Goal: Task Accomplishment & Management: Manage account settings

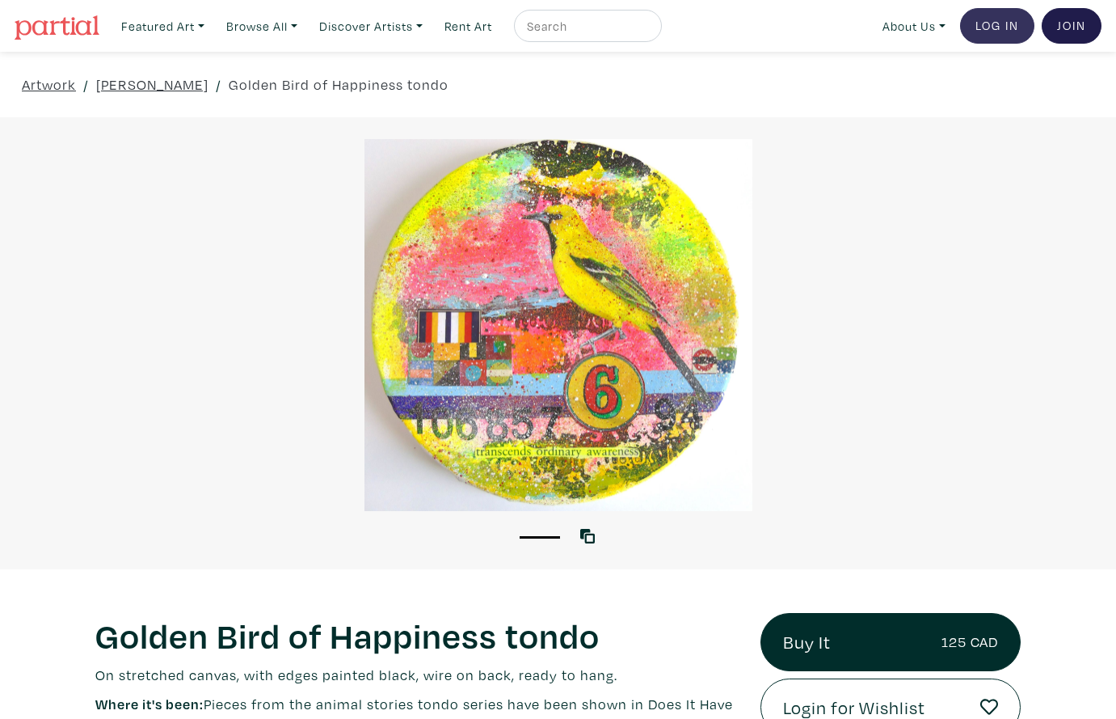
click at [997, 26] on link "Log In" at bounding box center [997, 26] width 74 height 36
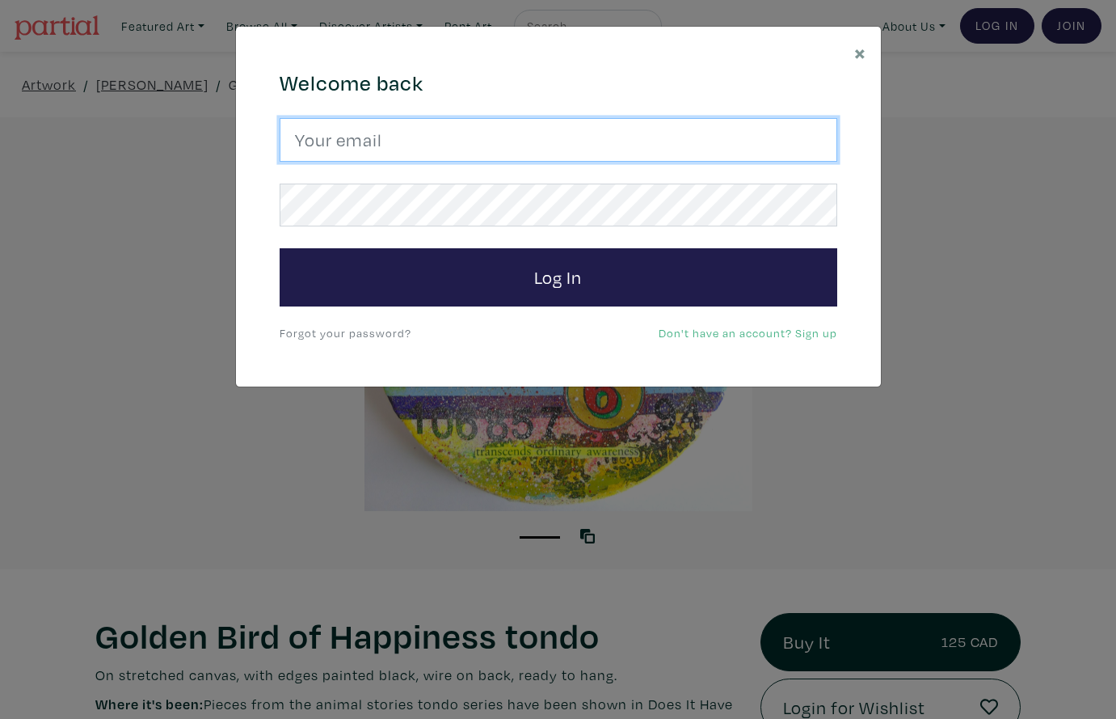
drag, startPoint x: 460, startPoint y: 142, endPoint x: 476, endPoint y: 122, distance: 25.9
type input "lorettecluzajic@gmail.com"
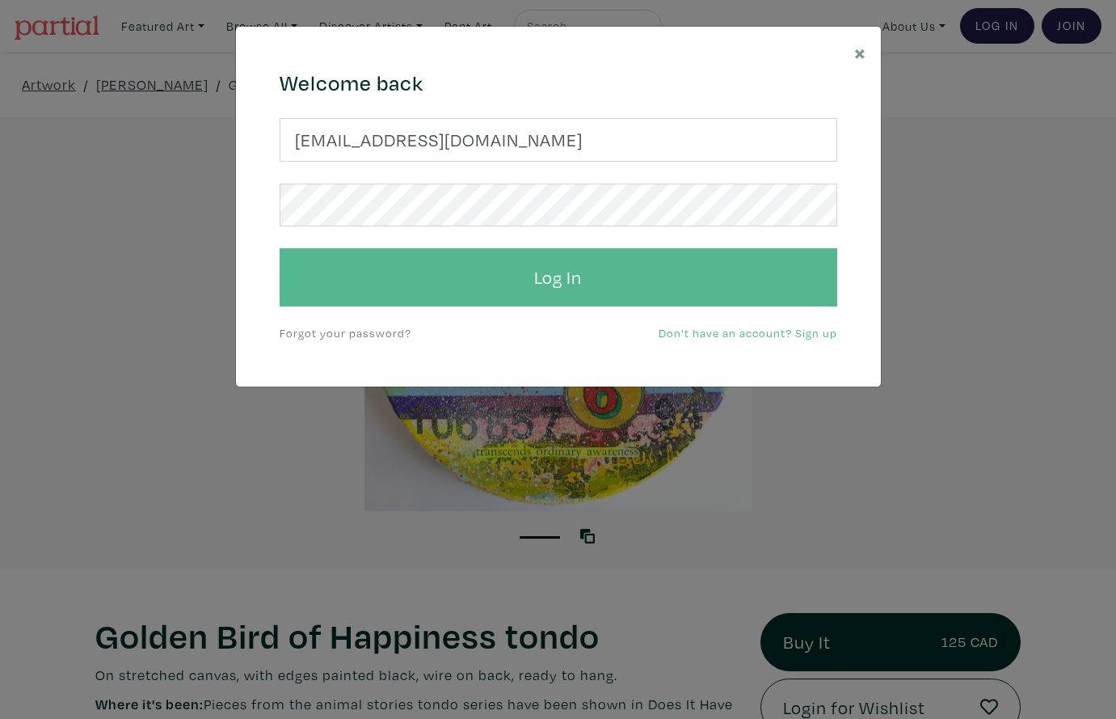
click at [560, 287] on button "Log In" at bounding box center [559, 277] width 558 height 58
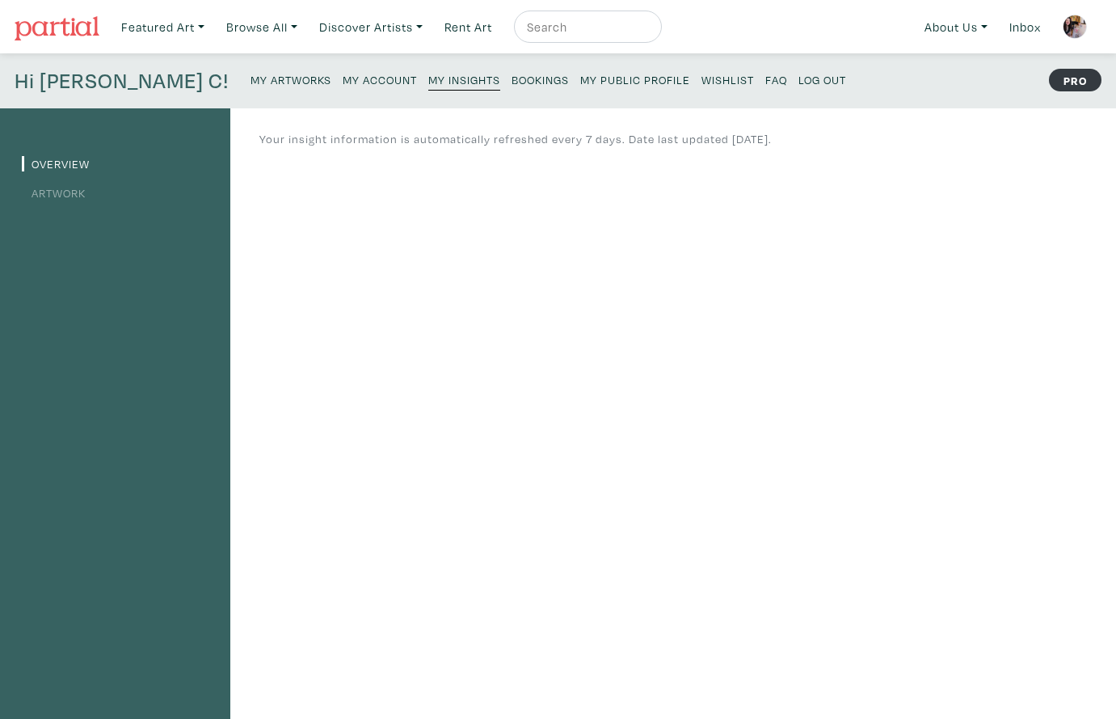
click at [251, 79] on small "My Artworks" at bounding box center [291, 79] width 81 height 15
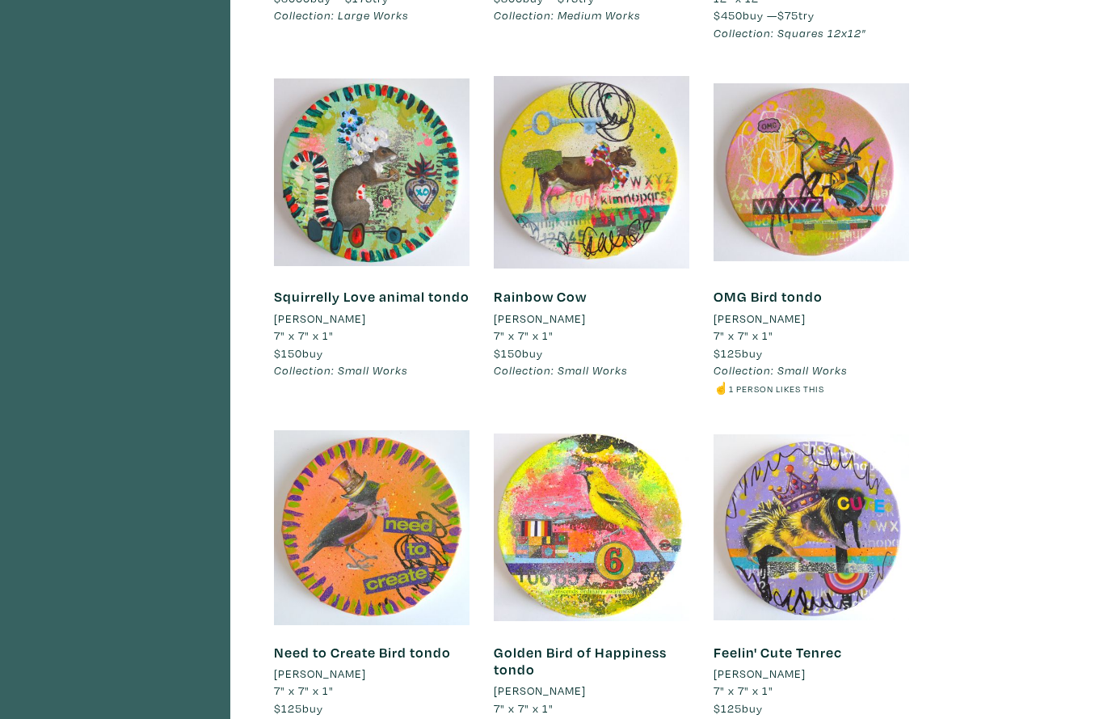
scroll to position [4960, 0]
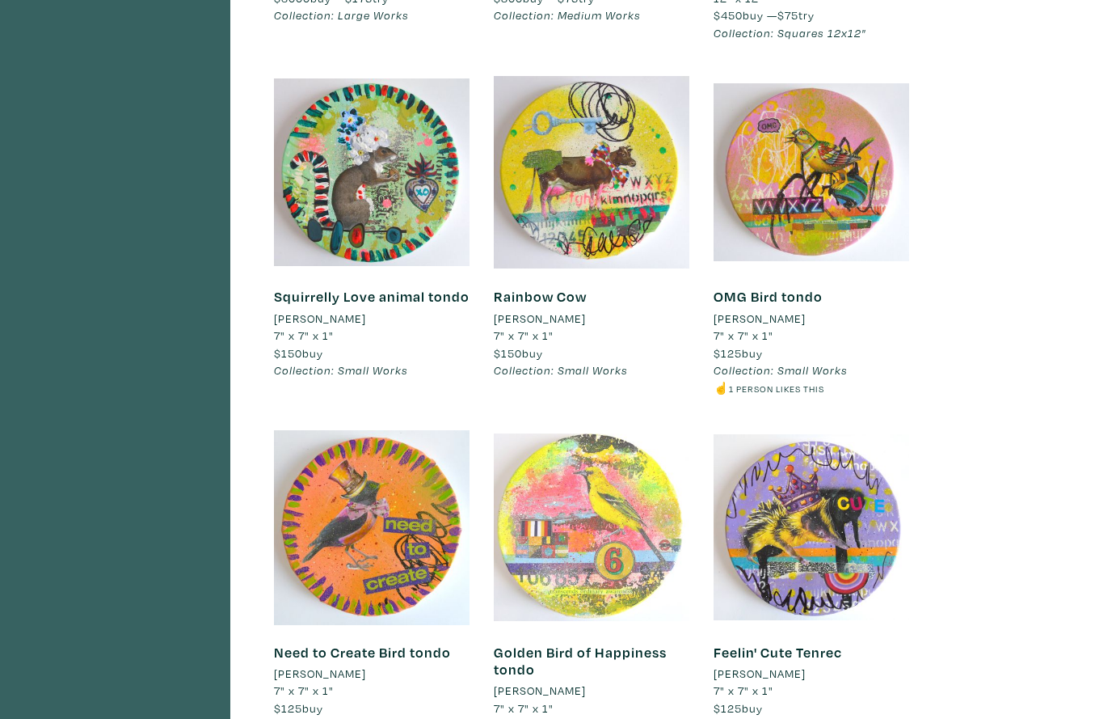
click at [621, 438] on div at bounding box center [592, 527] width 196 height 196
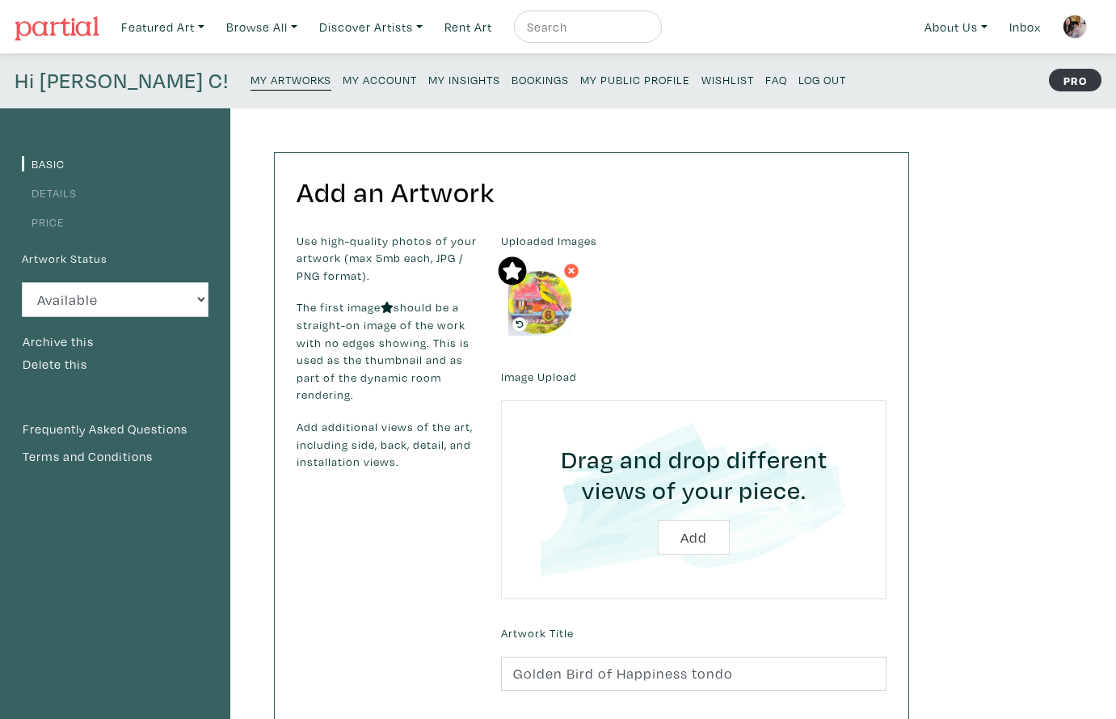
click at [57, 223] on link "Price" at bounding box center [43, 221] width 43 height 15
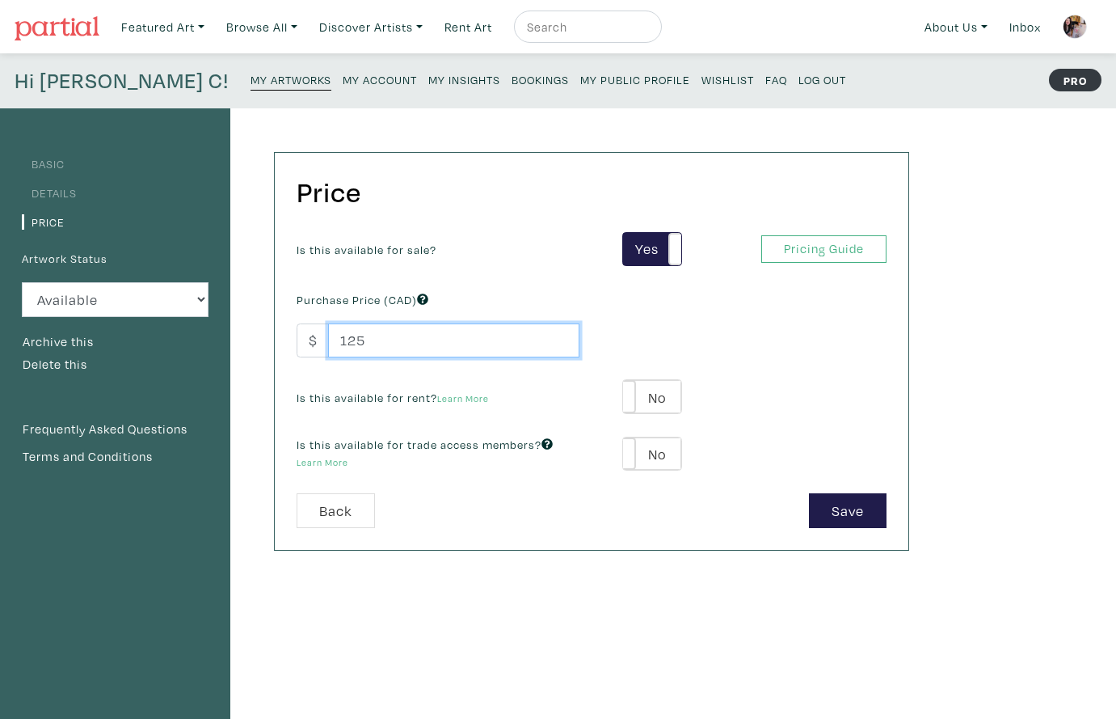
drag, startPoint x: 359, startPoint y: 342, endPoint x: 348, endPoint y: 342, distance: 10.5
click at [348, 342] on input "125" at bounding box center [453, 340] width 251 height 35
type input "150"
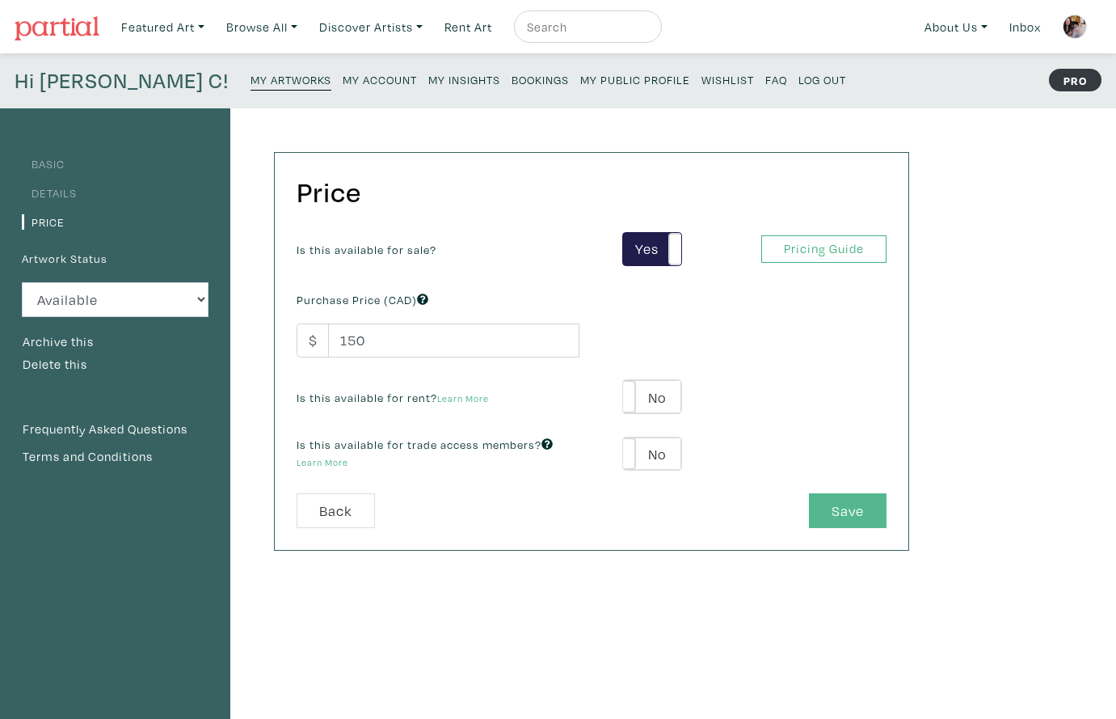
click at [829, 508] on button "Save" at bounding box center [848, 510] width 78 height 35
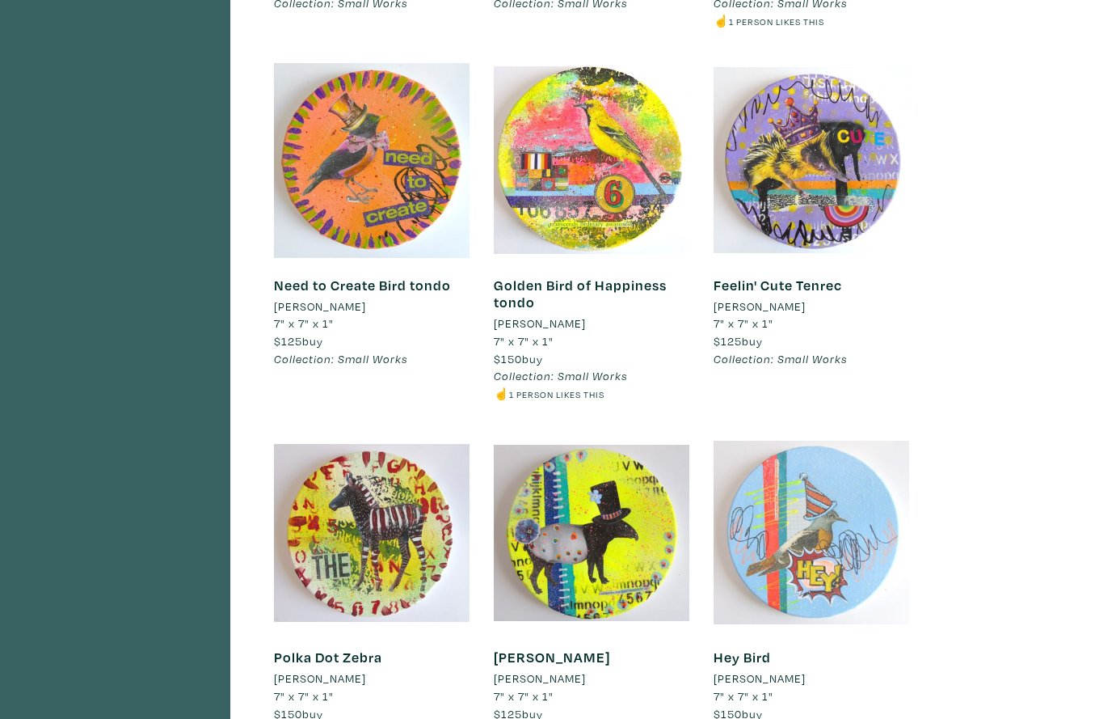
scroll to position [5325, 0]
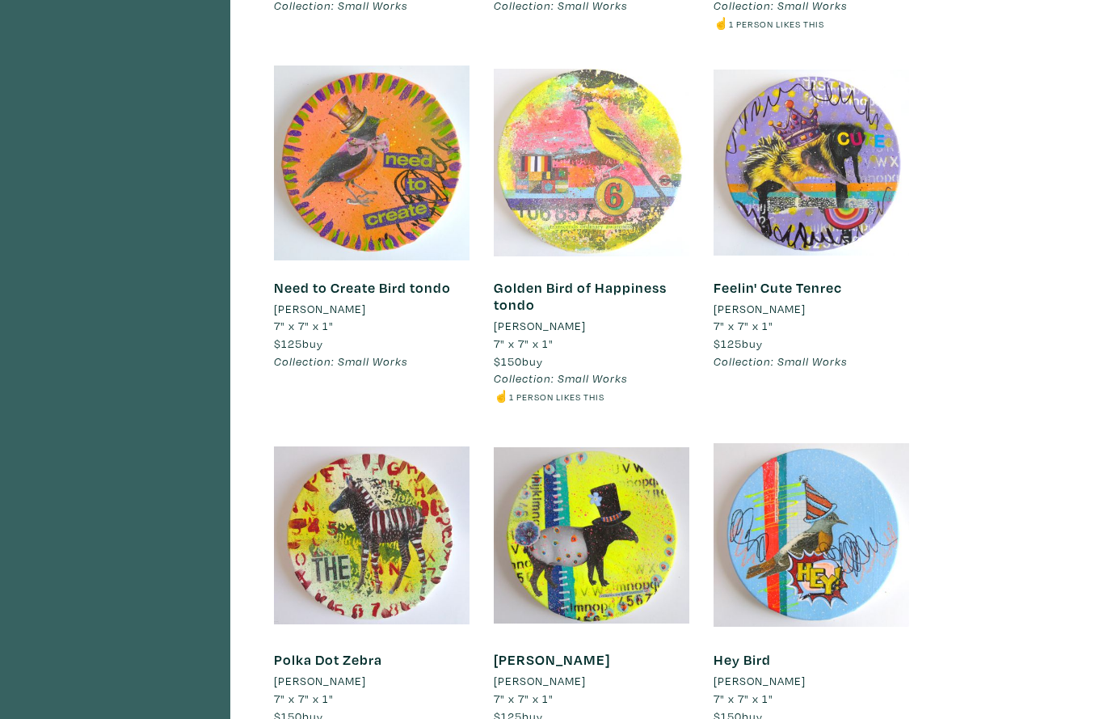
click at [608, 129] on div at bounding box center [592, 163] width 196 height 196
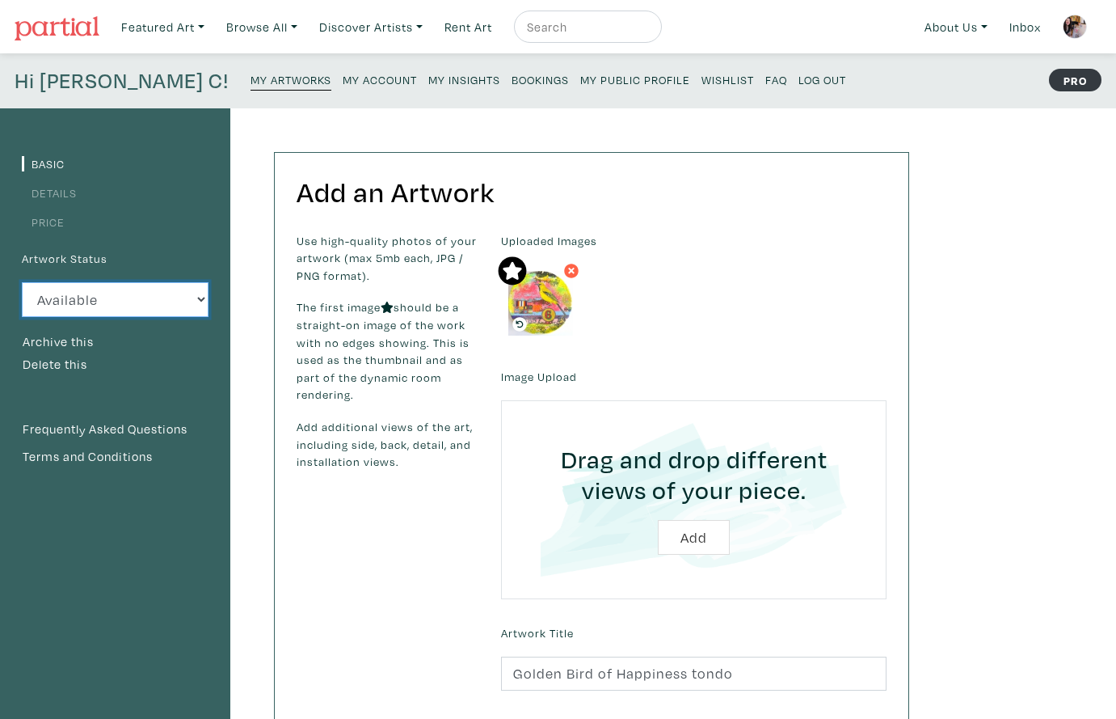
select select "3"
click at [251, 81] on small "My Artworks" at bounding box center [291, 79] width 81 height 15
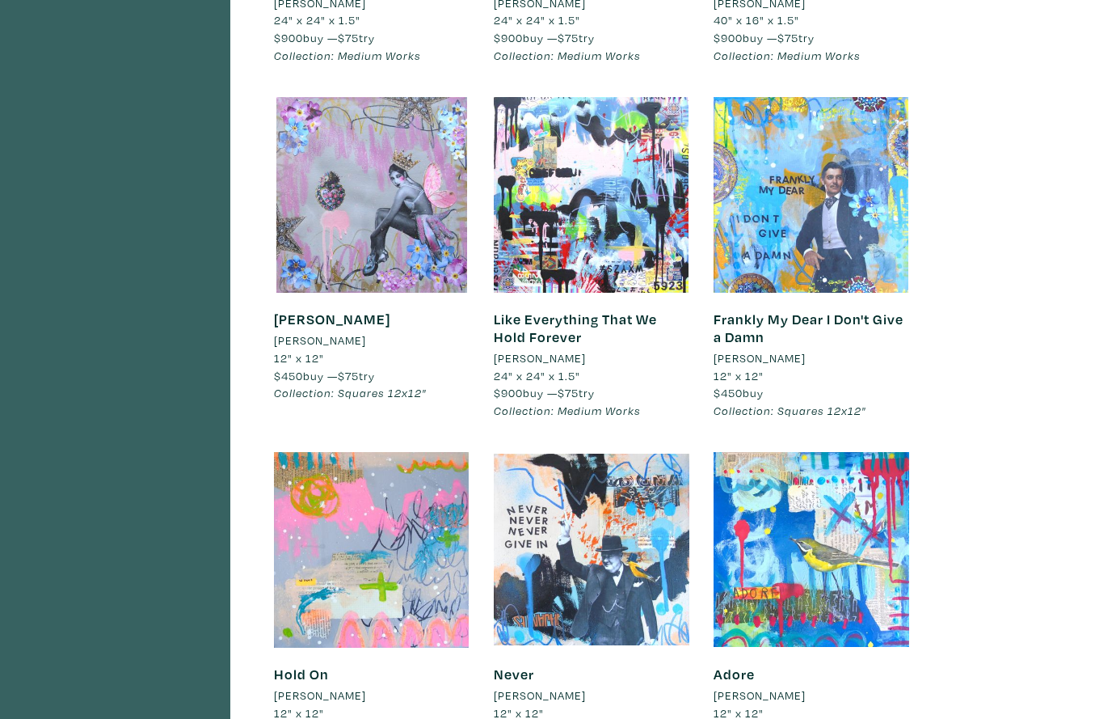
scroll to position [6667, 0]
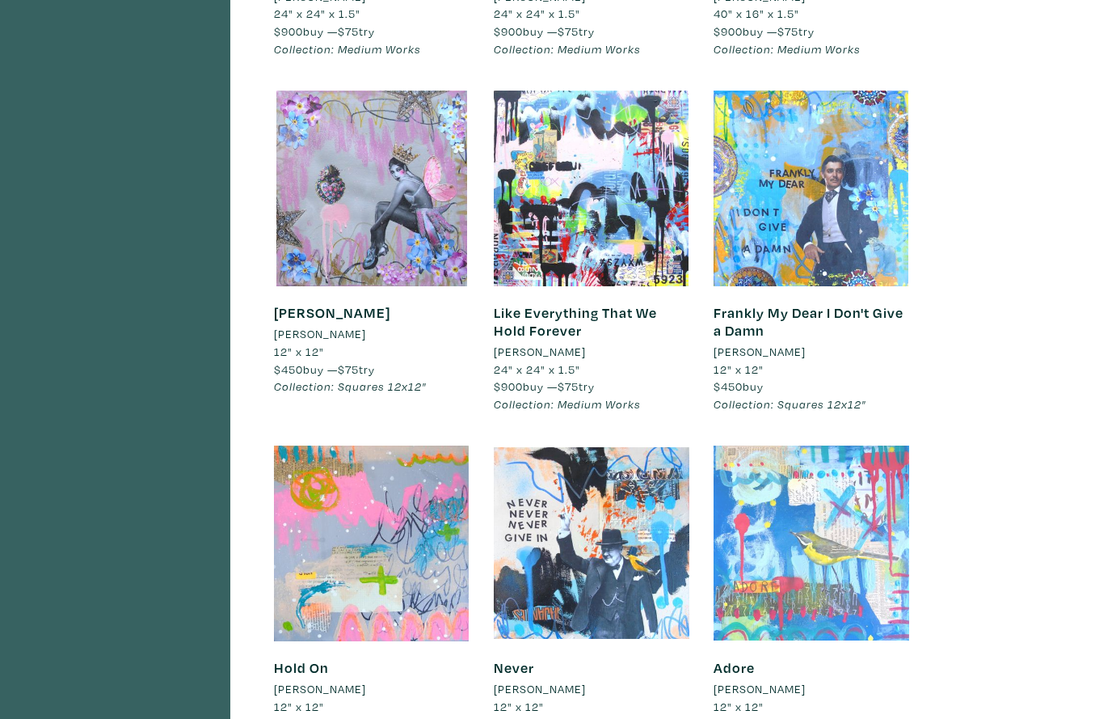
click at [851, 445] on div at bounding box center [812, 543] width 196 height 196
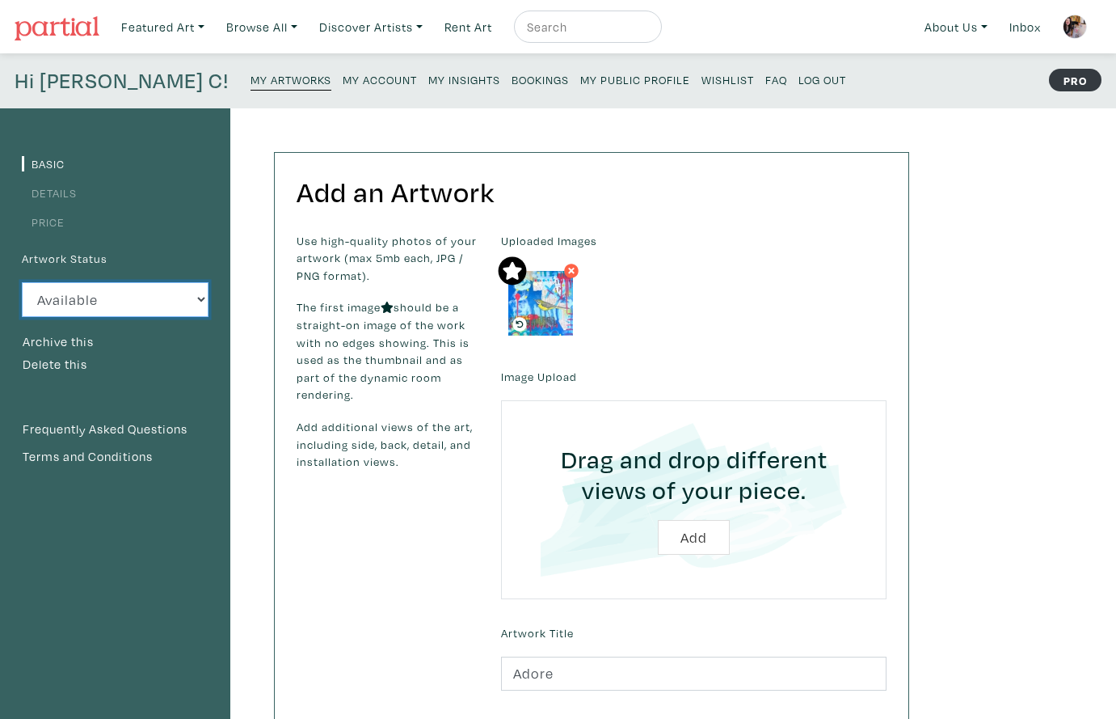
select select "3"
